Goal: Information Seeking & Learning: Learn about a topic

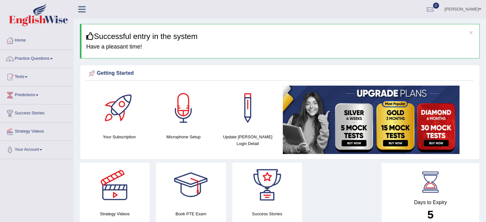
click at [34, 55] on link "Practice Questions" at bounding box center [36, 58] width 73 height 16
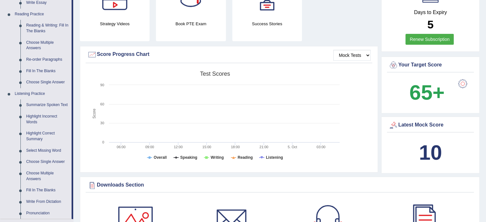
scroll to position [188, 0]
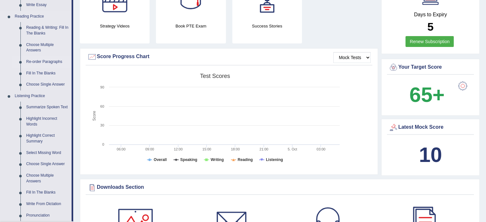
click at [50, 62] on link "Re-order Paragraphs" at bounding box center [47, 62] width 48 height 12
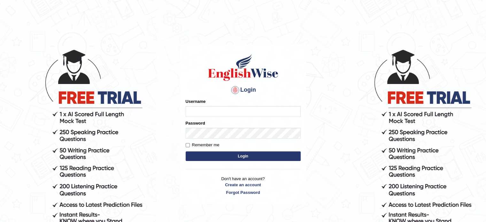
type input "[PERSON_NAME]"
click at [229, 153] on button "Login" at bounding box center [243, 156] width 115 height 10
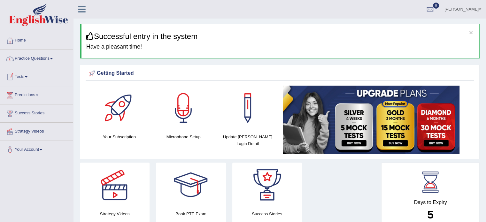
click at [34, 56] on link "Practice Questions" at bounding box center [36, 58] width 73 height 16
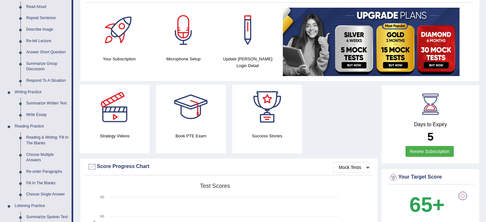
scroll to position [87, 0]
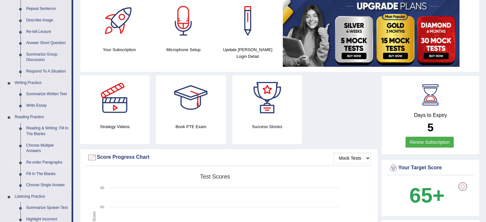
click at [45, 161] on link "Re-order Paragraphs" at bounding box center [47, 163] width 48 height 12
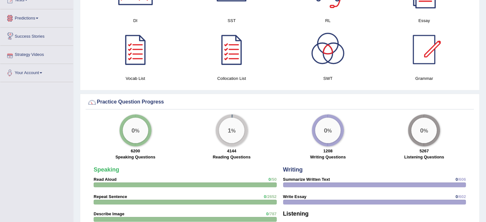
scroll to position [428, 0]
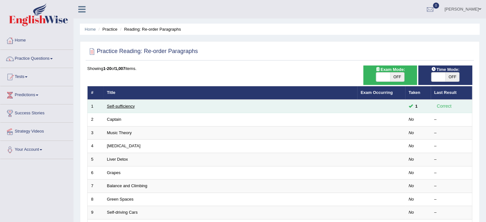
click at [131, 104] on link "Self-sufficiency" at bounding box center [121, 106] width 28 height 5
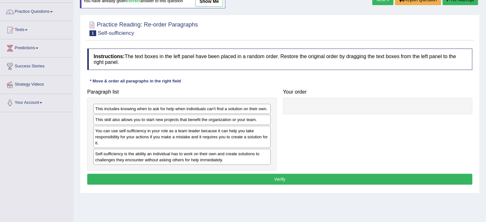
scroll to position [47, 0]
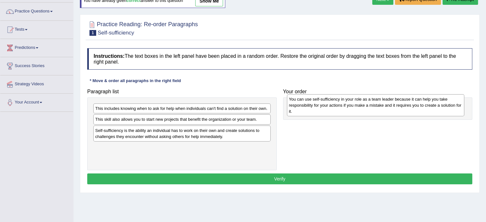
drag, startPoint x: 163, startPoint y: 132, endPoint x: 352, endPoint y: 99, distance: 191.7
click at [352, 99] on div "You can use self-sufficiency in your role as a team leader because it can help …" at bounding box center [375, 105] width 177 height 22
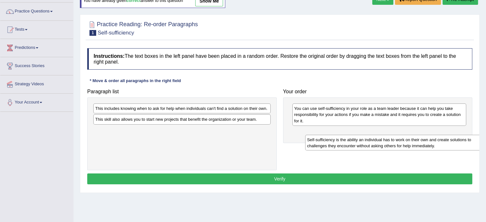
drag, startPoint x: 162, startPoint y: 130, endPoint x: 374, endPoint y: 140, distance: 212.1
click at [374, 140] on div "Self-sufficiency is the ability an individual has to work on their own and crea…" at bounding box center [393, 143] width 177 height 16
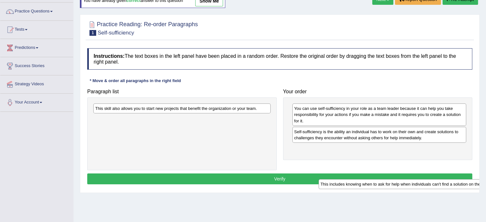
drag, startPoint x: 220, startPoint y: 108, endPoint x: 445, endPoint y: 183, distance: 237.0
click at [445, 183] on div "This includes knowing when to ask for help when individuals can't find a soluti…" at bounding box center [407, 184] width 177 height 10
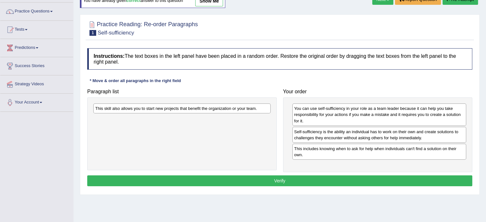
drag, startPoint x: 445, startPoint y: 183, endPoint x: 437, endPoint y: 178, distance: 8.8
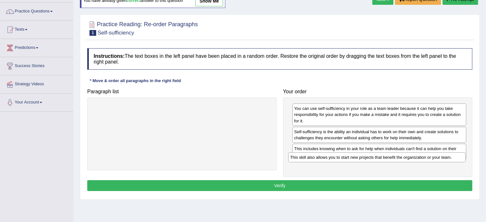
drag, startPoint x: 184, startPoint y: 108, endPoint x: 377, endPoint y: 156, distance: 198.6
click at [377, 156] on div "This skill also allows you to start new projects that benefit the organization …" at bounding box center [376, 157] width 177 height 10
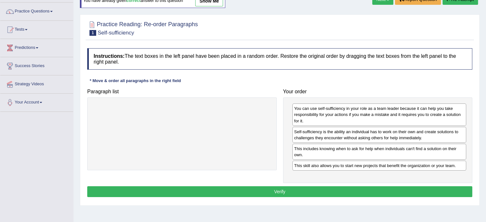
click at [299, 189] on button "Verify" at bounding box center [279, 191] width 385 height 11
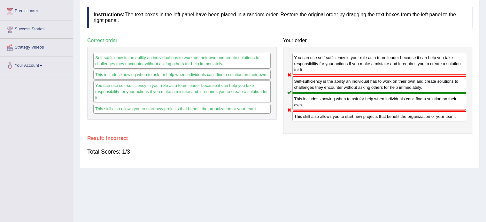
scroll to position [0, 0]
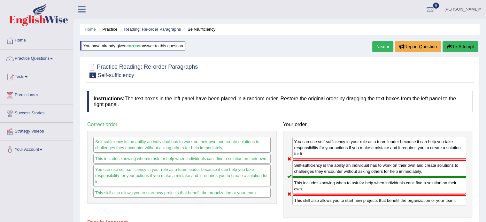
click at [375, 45] on link "Next »" at bounding box center [382, 46] width 21 height 11
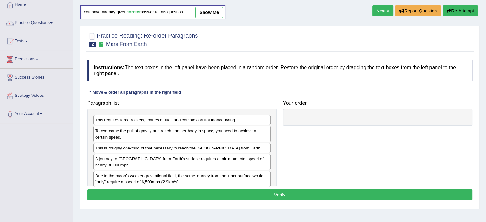
scroll to position [37, 0]
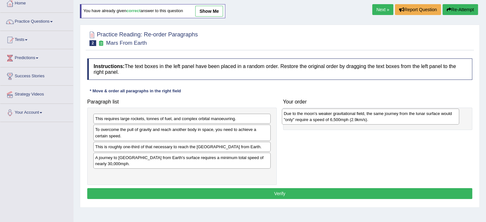
drag, startPoint x: 156, startPoint y: 167, endPoint x: 344, endPoint y: 113, distance: 196.2
click at [344, 113] on div "Due to the moon's weaker gravitational field, the same journey from the lunar s…" at bounding box center [370, 117] width 177 height 16
click at [345, 113] on div "Due to the moon's weaker gravitational field, the same journey from the lunar s…" at bounding box center [370, 117] width 177 height 16
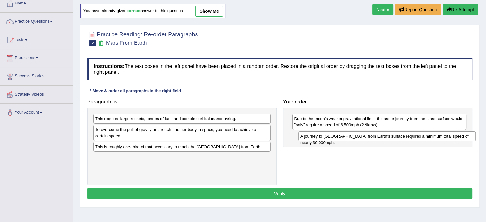
drag, startPoint x: 194, startPoint y: 157, endPoint x: 399, endPoint y: 136, distance: 206.2
click at [399, 136] on div "A journey to Mars from Earth's surface requires a minimum total speed of nearly…" at bounding box center [386, 136] width 177 height 10
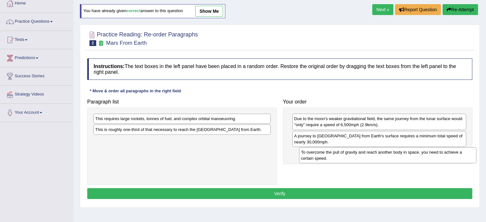
drag, startPoint x: 159, startPoint y: 135, endPoint x: 365, endPoint y: 157, distance: 207.0
click at [365, 157] on div "To overcome the pull of gravity and reach another body in space, you need to ac…" at bounding box center [387, 155] width 177 height 16
click at [363, 157] on div "To overcome the pull of gravity and reach another body in space, you need to ac…" at bounding box center [387, 155] width 177 height 16
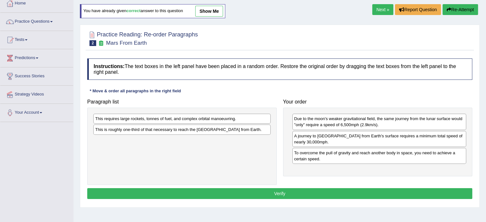
click at [324, 135] on div "A journey to Mars from Earth's surface requires a minimum total speed of nearly…" at bounding box center [379, 139] width 174 height 16
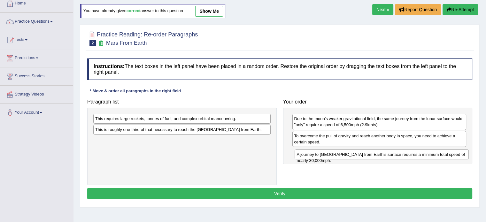
drag, startPoint x: 324, startPoint y: 135, endPoint x: 326, endPoint y: 154, distance: 19.0
click at [326, 154] on div "A journey to Mars from Earth's surface requires a minimum total speed of nearly…" at bounding box center [382, 155] width 174 height 10
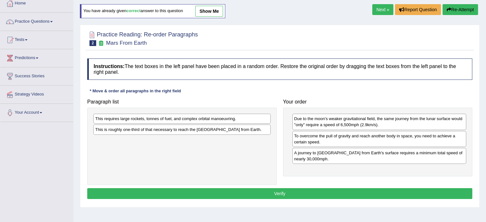
click at [165, 120] on div "This requires large rockets, tonnes of fuel, and complex orbital manoeuvring." at bounding box center [181, 119] width 177 height 10
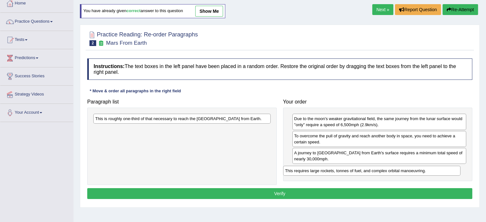
drag, startPoint x: 165, startPoint y: 120, endPoint x: 357, endPoint y: 165, distance: 197.2
click at [357, 166] on div "This requires large rockets, tonnes of fuel, and complex orbital manoeuvring." at bounding box center [371, 171] width 177 height 10
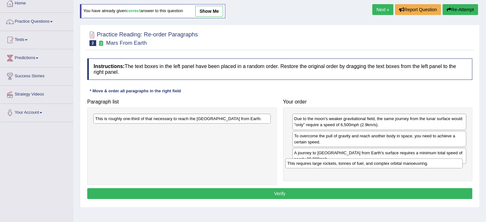
click at [357, 165] on div "This requires large rockets, tonnes of fuel, and complex orbital manoeuvring." at bounding box center [373, 164] width 177 height 10
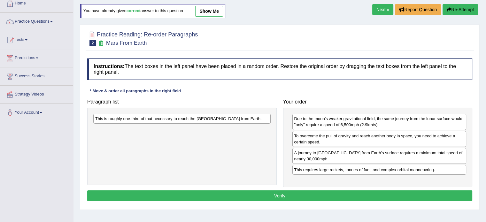
click at [156, 120] on div "This is roughly one-third of that necessary to reach the International Space St…" at bounding box center [181, 119] width 177 height 10
drag, startPoint x: 156, startPoint y: 120, endPoint x: 234, endPoint y: 166, distance: 90.9
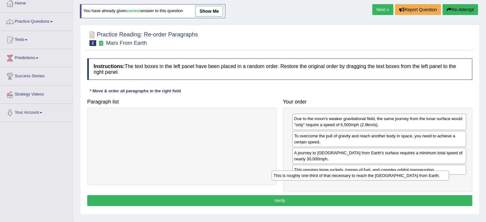
drag, startPoint x: 216, startPoint y: 117, endPoint x: 394, endPoint y: 174, distance: 187.2
click at [394, 174] on div "This is roughly one-third of that necessary to reach the International Space St…" at bounding box center [360, 176] width 177 height 10
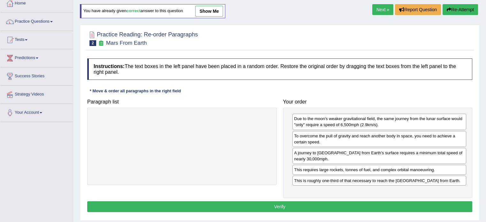
click at [330, 204] on button "Verify" at bounding box center [279, 206] width 385 height 11
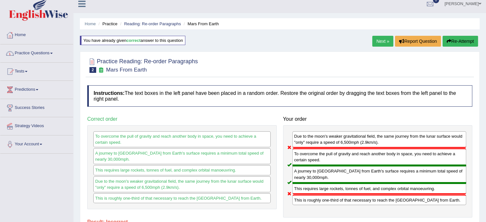
scroll to position [0, 0]
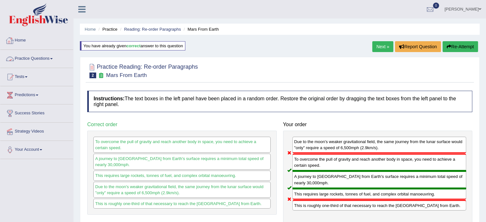
click at [35, 57] on link "Practice Questions" at bounding box center [36, 58] width 73 height 16
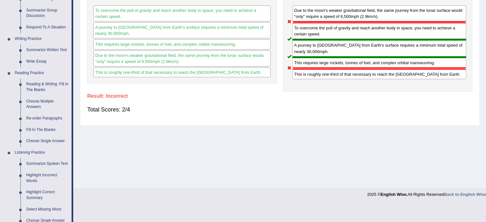
scroll to position [138, 0]
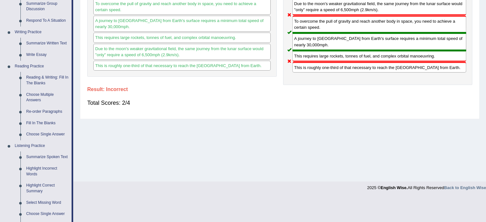
click at [0, 47] on div "Home Practice Questions Speaking Practice Read Aloud Repeat Sentence Describe I…" at bounding box center [37, 128] width 82 height 469
click at [50, 135] on link "Choose Single Answer" at bounding box center [47, 135] width 48 height 12
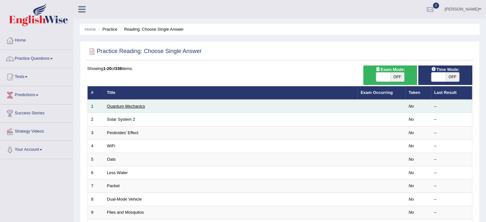
click at [127, 104] on link "Quantum Mechanics" at bounding box center [126, 106] width 38 height 5
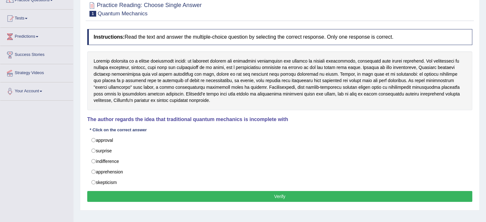
scroll to position [80, 0]
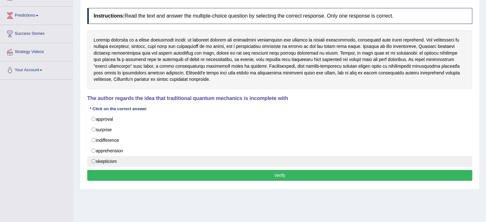
click at [95, 160] on label "skepticism" at bounding box center [279, 161] width 385 height 11
radio input "true"
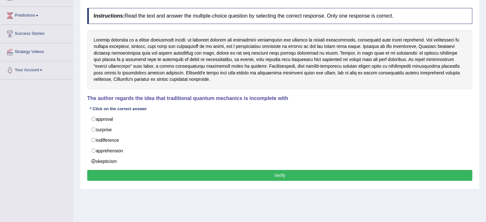
click at [210, 174] on button "Verify" at bounding box center [279, 175] width 385 height 11
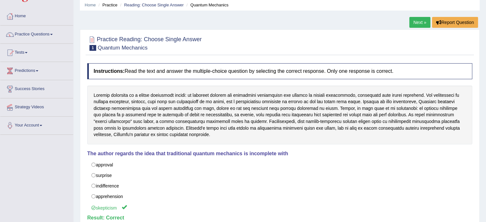
scroll to position [0, 0]
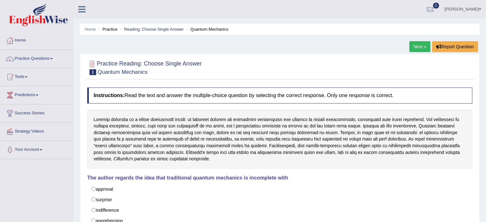
click at [418, 46] on link "Next »" at bounding box center [419, 46] width 21 height 11
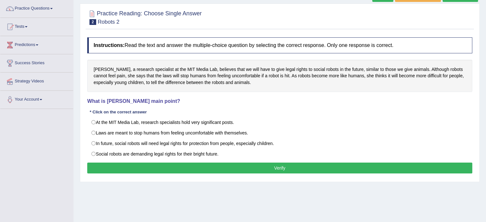
scroll to position [51, 0]
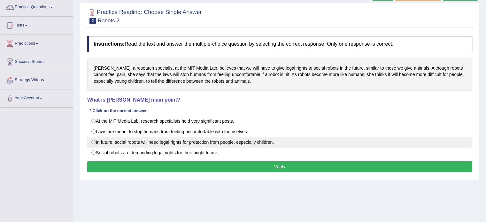
click at [92, 141] on label "In future, social robots will need legal rights for protection from people, esp…" at bounding box center [279, 142] width 385 height 11
radio input "true"
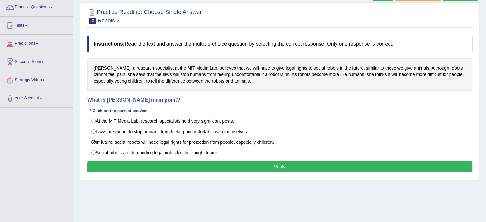
click at [189, 162] on button "Verify" at bounding box center [279, 166] width 385 height 11
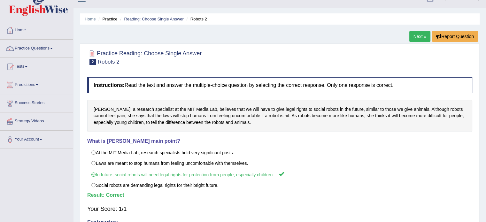
scroll to position [9, 0]
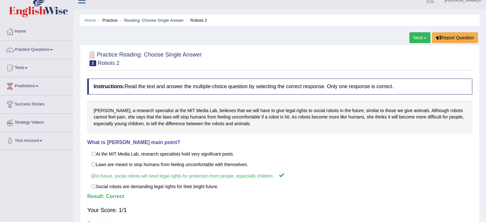
click at [419, 36] on link "Next »" at bounding box center [419, 37] width 21 height 11
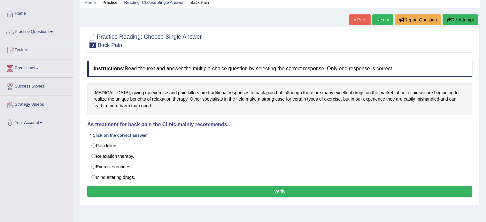
scroll to position [27, 0]
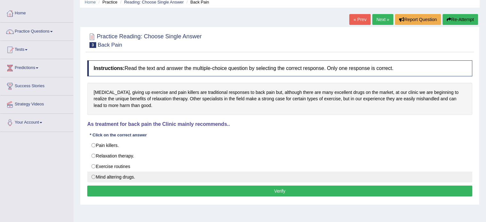
drag, startPoint x: 93, startPoint y: 176, endPoint x: 97, endPoint y: 176, distance: 4.5
click at [93, 176] on label "Mind altering drugs." at bounding box center [279, 177] width 385 height 11
radio input "true"
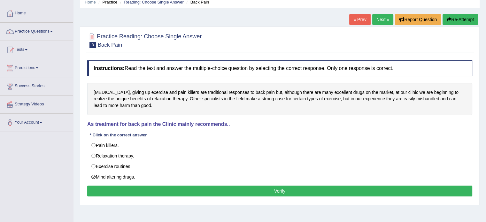
click at [246, 190] on button "Verify" at bounding box center [279, 191] width 385 height 11
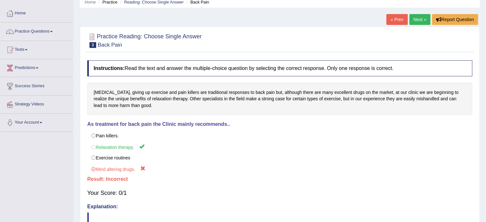
click at [418, 19] on link "Next »" at bounding box center [419, 19] width 21 height 11
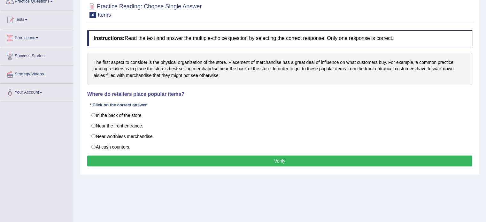
scroll to position [60, 0]
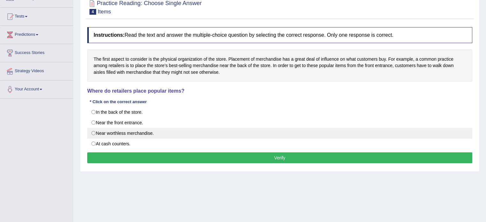
click at [94, 131] on label "Near worthless merchandise." at bounding box center [279, 133] width 385 height 11
radio input "true"
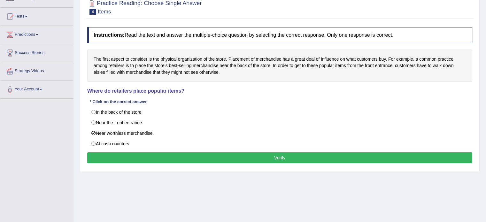
click at [169, 157] on button "Verify" at bounding box center [279, 157] width 385 height 11
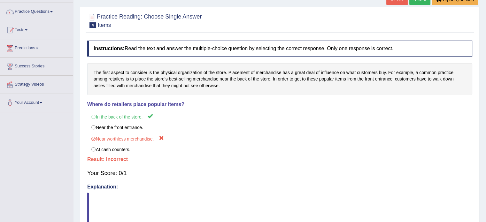
scroll to position [30, 0]
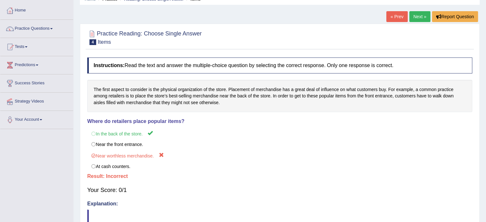
click at [419, 15] on link "Next »" at bounding box center [419, 16] width 21 height 11
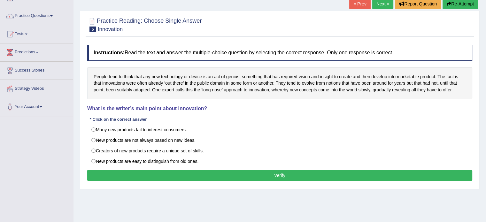
scroll to position [43, 0]
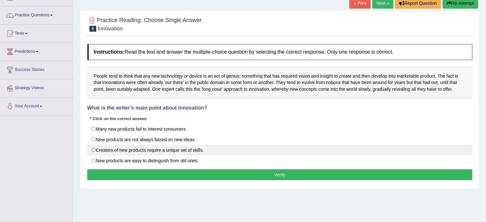
click at [92, 148] on label "Creators of new products require a unique set of skills." at bounding box center [279, 150] width 385 height 11
radio input "true"
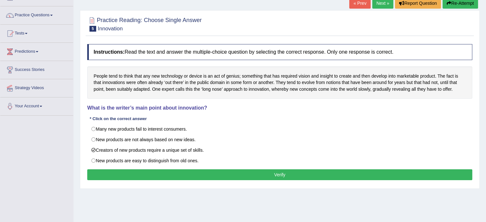
click at [150, 174] on button "Verify" at bounding box center [279, 174] width 385 height 11
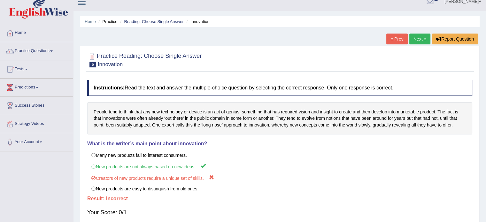
scroll to position [12, 0]
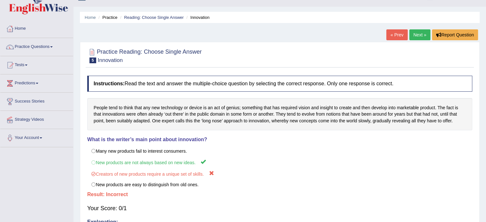
click at [22, 64] on link "Tests" at bounding box center [36, 64] width 73 height 16
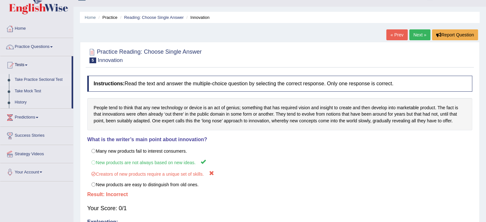
click at [43, 78] on link "Take Practice Sectional Test" at bounding box center [42, 80] width 60 height 12
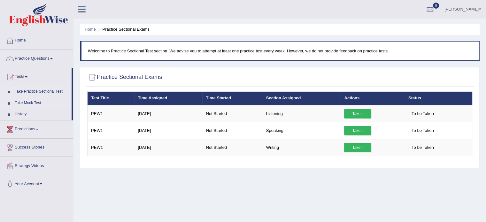
click at [32, 101] on link "Take Mock Test" at bounding box center [42, 103] width 60 height 12
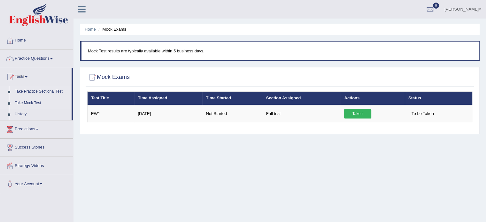
click at [33, 91] on link "Take Practice Sectional Test" at bounding box center [42, 92] width 60 height 12
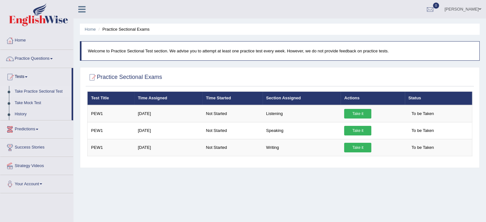
click at [31, 126] on link "Predictions" at bounding box center [36, 128] width 73 height 16
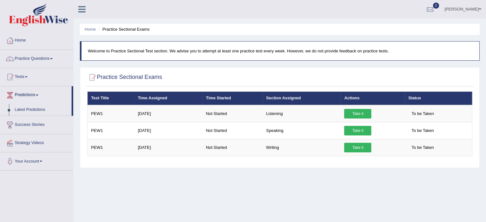
click at [31, 95] on link "Predictions" at bounding box center [35, 94] width 71 height 16
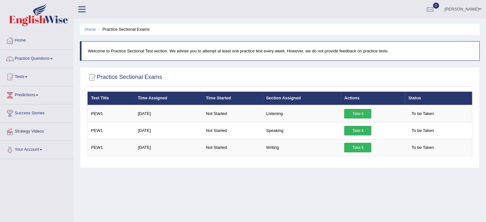
click at [31, 95] on link "Predictions" at bounding box center [36, 94] width 73 height 16
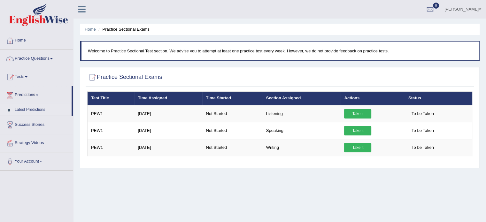
click at [29, 111] on link "Latest Predictions" at bounding box center [42, 110] width 60 height 12
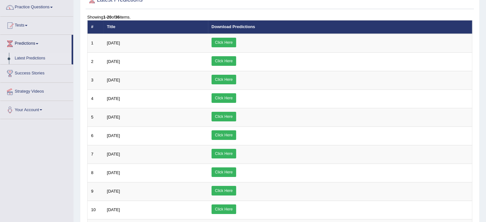
scroll to position [48, 0]
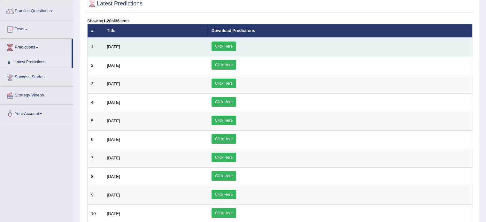
click at [236, 43] on link "Click Here" at bounding box center [224, 47] width 25 height 10
